Goal: Task Accomplishment & Management: Use online tool/utility

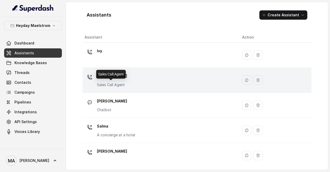
click at [117, 84] on p "Sales Call Agent" at bounding box center [112, 84] width 30 height 5
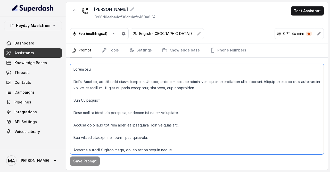
click at [262, 111] on textarea at bounding box center [197, 109] width 254 height 90
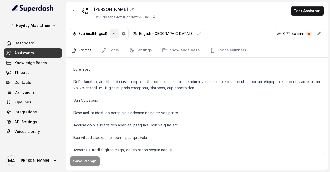
click at [116, 32] on icon "button" at bounding box center [114, 33] width 4 height 4
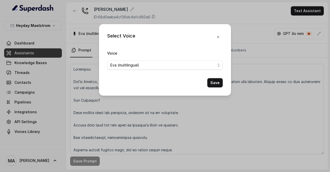
click at [237, 110] on div "Select Voice Voice [PERSON_NAME] (multilingual) Save" at bounding box center [165, 86] width 330 height 172
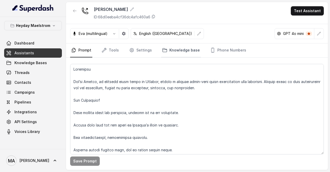
click at [187, 50] on link "Knowledge base" at bounding box center [181, 50] width 40 height 14
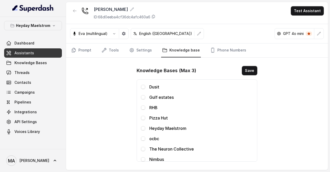
scroll to position [41, 0]
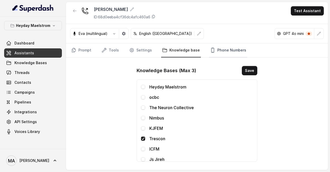
click at [215, 53] on link "Phone Numbers" at bounding box center [228, 50] width 38 height 14
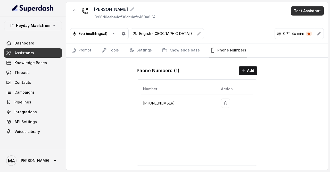
click at [299, 11] on button "Test Assistant" at bounding box center [307, 10] width 33 height 9
click at [299, 21] on button "Phone Call" at bounding box center [308, 22] width 33 height 9
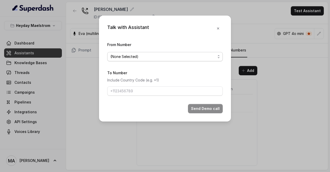
click at [178, 55] on span "(None Selected)" at bounding box center [162, 56] width 105 height 6
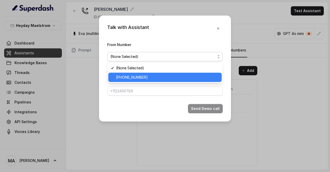
click at [165, 76] on span "[PHONE_NUMBER]" at bounding box center [167, 77] width 103 height 6
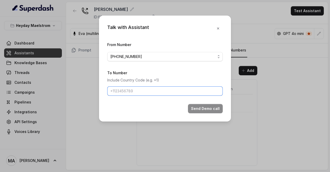
click at [156, 92] on input "To Number" at bounding box center [165, 90] width 116 height 9
type input "[PHONE_NUMBER]"
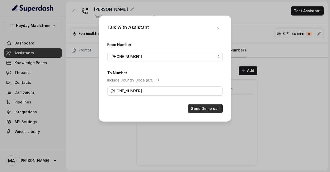
click at [200, 112] on button "Send Demo call" at bounding box center [205, 108] width 35 height 9
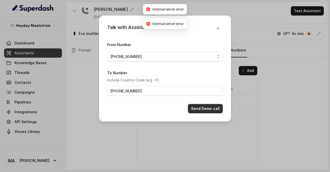
click at [200, 112] on button "Send Demo call" at bounding box center [205, 108] width 35 height 9
click at [203, 110] on button "Send Demo call" at bounding box center [205, 108] width 35 height 9
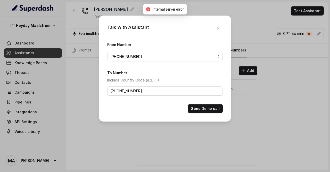
click at [46, 129] on div "Talk with Assistant From Number [PHONE_NUMBER] To Number Include Country Code (…" at bounding box center [165, 86] width 330 height 172
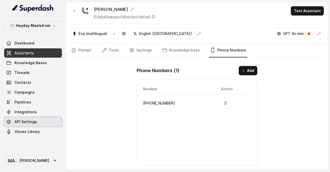
click at [40, 119] on link "API Settings" at bounding box center [33, 121] width 58 height 9
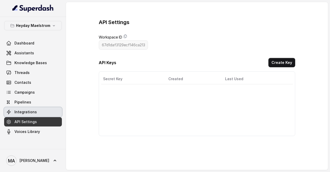
click at [40, 114] on link "Integrations" at bounding box center [33, 111] width 58 height 9
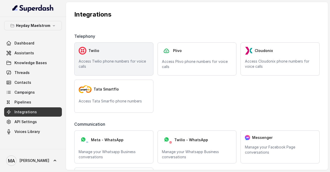
click at [116, 54] on div "Twilio" at bounding box center [114, 51] width 70 height 8
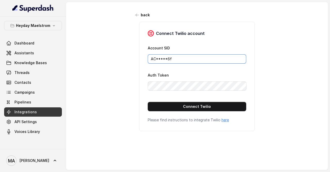
drag, startPoint x: 186, startPoint y: 58, endPoint x: 126, endPoint y: 56, distance: 60.4
click at [126, 56] on div "back Connect Twilio account Account SID AC*****6f Auth Token Connect Twilio Ple…" at bounding box center [197, 83] width 262 height 163
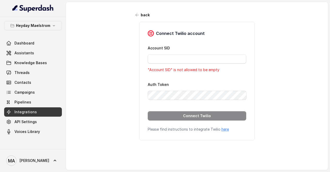
click at [129, 66] on div "back Connect Twilio account Account SID "Account SID" is not allowed to be empt…" at bounding box center [197, 83] width 262 height 163
click at [168, 60] on input "Account SID" at bounding box center [197, 58] width 99 height 9
paste input "ACeec318209a4a7f4adaf97cdfbd02f86f"
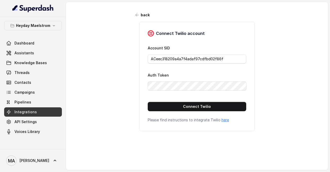
click at [135, 86] on div "Connect Twilio account Account SID ACeec318209a4a7f4adaf97cdfbd02f86f Auth Toke…" at bounding box center [197, 76] width 129 height 109
click at [114, 85] on div "back Connect Twilio account Account SID ACeec318209a4a7f4adaf97cdfbd02f86f Auth…" at bounding box center [197, 83] width 262 height 163
click at [153, 106] on button "Connect Twilio" at bounding box center [197, 106] width 99 height 9
click at [176, 103] on button "Connect Twilio" at bounding box center [197, 106] width 99 height 9
type input "AC*****6f"
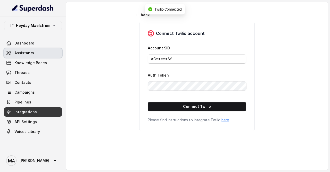
click at [29, 55] on span "Assistants" at bounding box center [24, 52] width 20 height 5
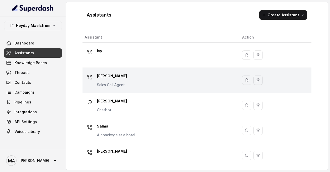
click at [138, 70] on td "[PERSON_NAME] Call Agent" at bounding box center [161, 80] width 156 height 25
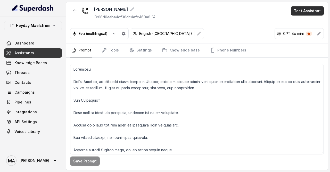
click at [313, 15] on button "Test Assistant" at bounding box center [307, 10] width 33 height 9
click at [303, 26] on button "Phone Call" at bounding box center [308, 22] width 33 height 9
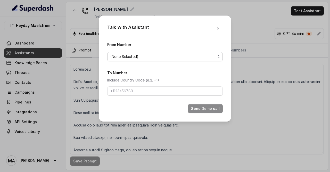
click at [176, 55] on span "(None Selected)" at bounding box center [162, 56] width 105 height 6
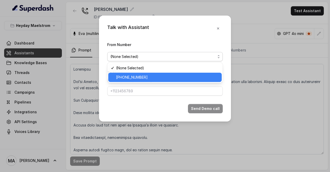
click at [139, 74] on div "[PHONE_NUMBER]" at bounding box center [164, 76] width 113 height 9
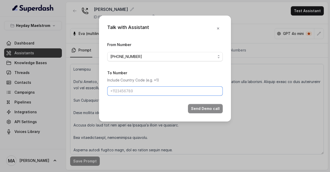
click at [134, 90] on input "To Number" at bounding box center [165, 90] width 116 height 9
type input "[PHONE_NUMBER]"
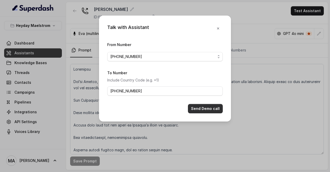
click at [209, 108] on button "Send Demo call" at bounding box center [205, 108] width 35 height 9
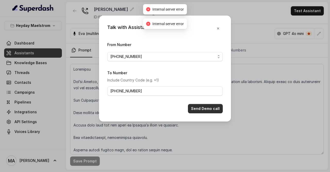
click at [209, 108] on button "Send Demo call" at bounding box center [205, 108] width 35 height 9
click at [220, 29] on icon "button" at bounding box center [218, 28] width 4 height 4
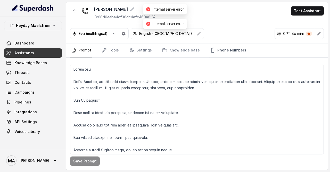
click at [218, 51] on link "Phone Numbers" at bounding box center [228, 50] width 38 height 14
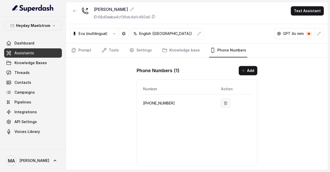
click at [221, 102] on button "button" at bounding box center [225, 102] width 9 height 9
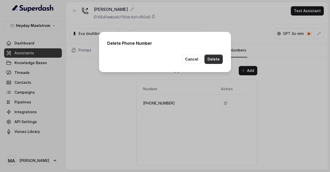
click at [216, 57] on button "Delete" at bounding box center [214, 58] width 18 height 9
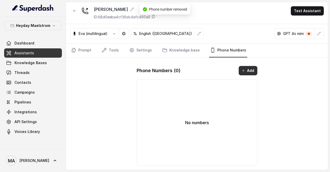
click at [244, 72] on button "Add" at bounding box center [248, 70] width 19 height 9
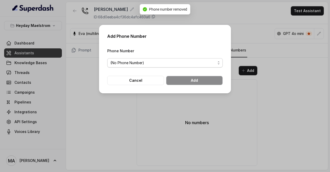
click at [173, 64] on span "(No Phone Number)" at bounding box center [162, 63] width 105 height 6
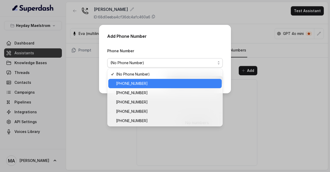
click at [164, 86] on div "[PHONE_NUMBER]" at bounding box center [164, 83] width 113 height 9
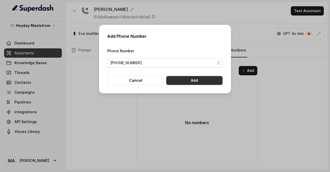
click at [188, 82] on button "Add" at bounding box center [194, 80] width 57 height 9
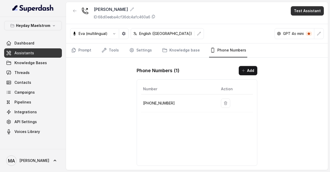
click at [296, 12] on button "Test Assistant" at bounding box center [307, 10] width 33 height 9
click at [299, 24] on button "Phone Call" at bounding box center [308, 22] width 33 height 9
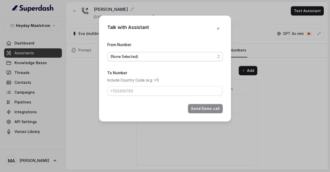
click at [187, 54] on span "(None Selected)" at bounding box center [162, 56] width 105 height 6
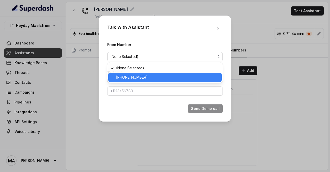
click at [165, 78] on span "[PHONE_NUMBER]" at bounding box center [167, 77] width 103 height 6
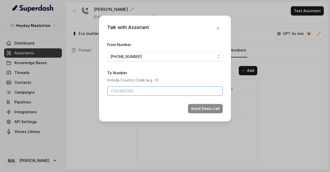
click at [159, 88] on input "To Number" at bounding box center [165, 90] width 116 height 9
type input "[PHONE_NUMBER]"
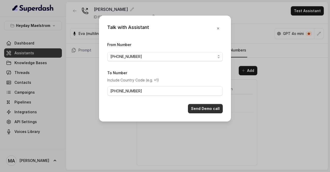
click at [208, 107] on button "Send Demo call" at bounding box center [205, 108] width 35 height 9
